Goal: Transaction & Acquisition: Purchase product/service

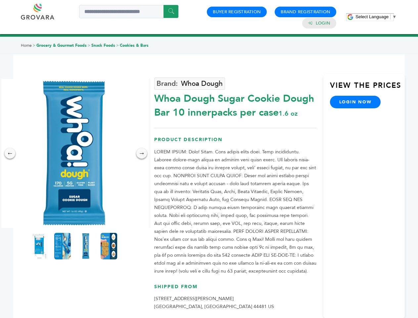
click at [376, 17] on span "Select Language" at bounding box center [371, 16] width 33 height 5
click at [74, 153] on img at bounding box center [74, 153] width 149 height 149
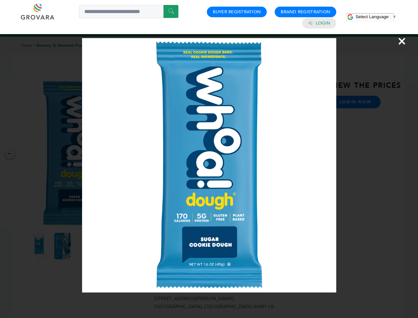
click at [10, 153] on div "×" at bounding box center [209, 159] width 418 height 318
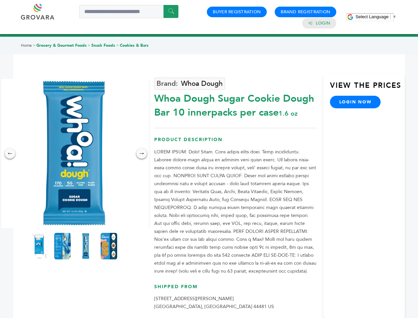
click at [142, 153] on div "→" at bounding box center [141, 153] width 11 height 11
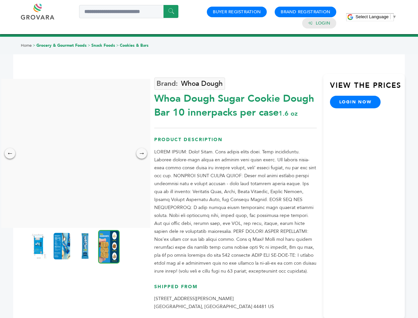
click at [39, 246] on img at bounding box center [38, 246] width 17 height 26
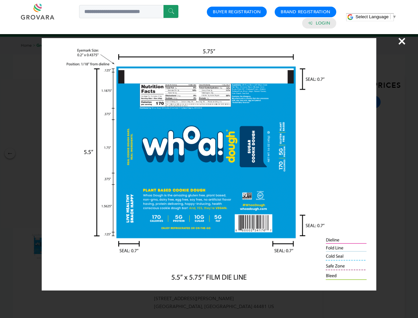
click at [63, 246] on div "×" at bounding box center [209, 159] width 418 height 318
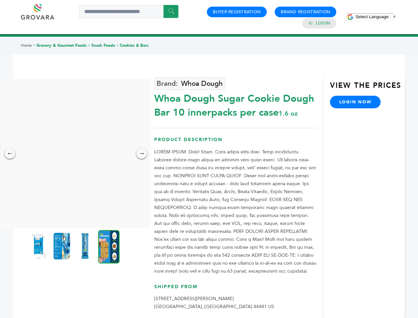
click at [86, 246] on img at bounding box center [85, 246] width 17 height 26
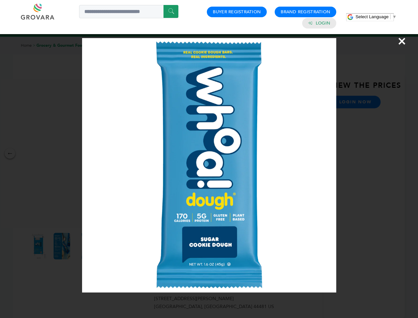
click at [109, 246] on div "×" at bounding box center [209, 159] width 418 height 318
